Goal: Consume media (video, audio)

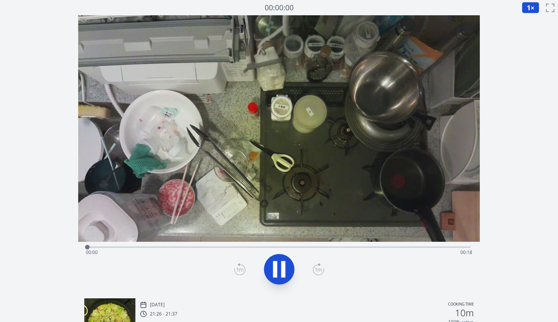
click at [282, 265] on icon at bounding box center [283, 269] width 4 height 16
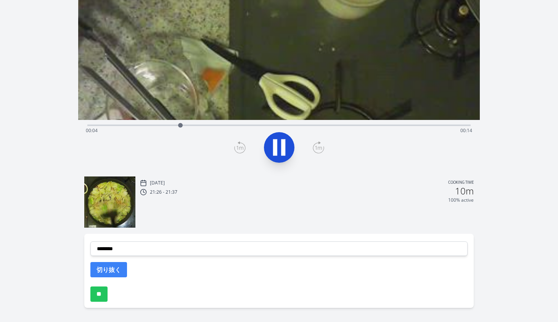
scroll to position [61, 0]
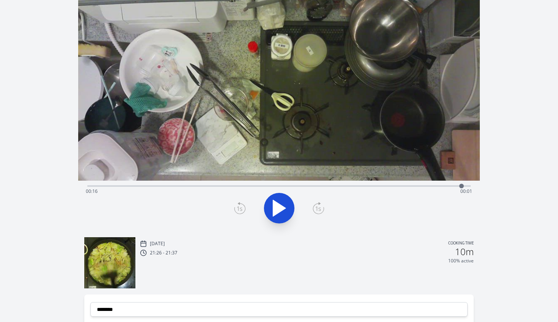
drag, startPoint x: 469, startPoint y: 187, endPoint x: 462, endPoint y: 187, distance: 7.6
click at [462, 187] on div at bounding box center [461, 185] width 5 height 5
click at [283, 206] on icon at bounding box center [279, 207] width 21 height 21
click at [284, 206] on div at bounding box center [279, 208] width 393 height 37
click at [284, 206] on icon at bounding box center [279, 207] width 21 height 21
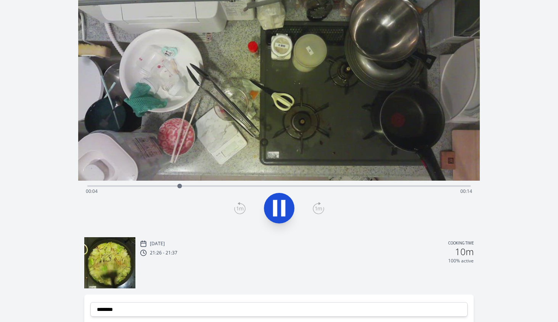
click at [287, 205] on icon at bounding box center [279, 207] width 21 height 21
click at [463, 187] on div "Time elapsed: 00:04 Time remaining: 00:13" at bounding box center [279, 191] width 387 height 12
click at [281, 207] on icon at bounding box center [279, 208] width 13 height 16
click at [274, 209] on icon at bounding box center [275, 207] width 4 height 16
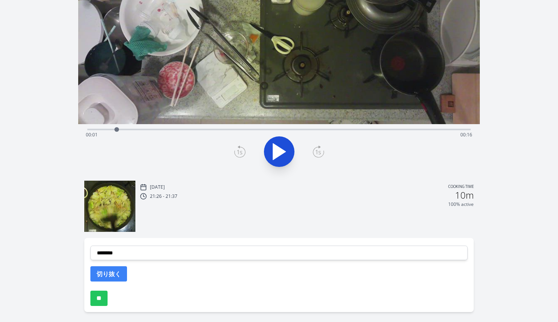
scroll to position [144, 0]
